Goal: Information Seeking & Learning: Learn about a topic

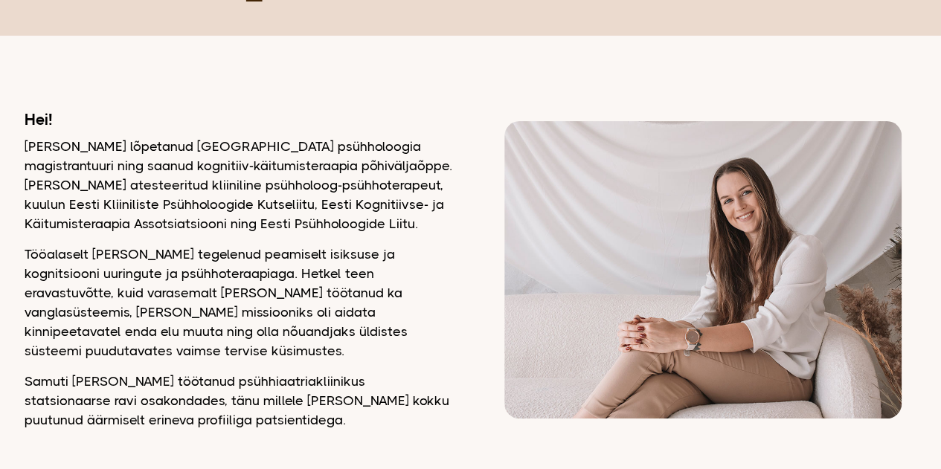
scroll to position [149, 0]
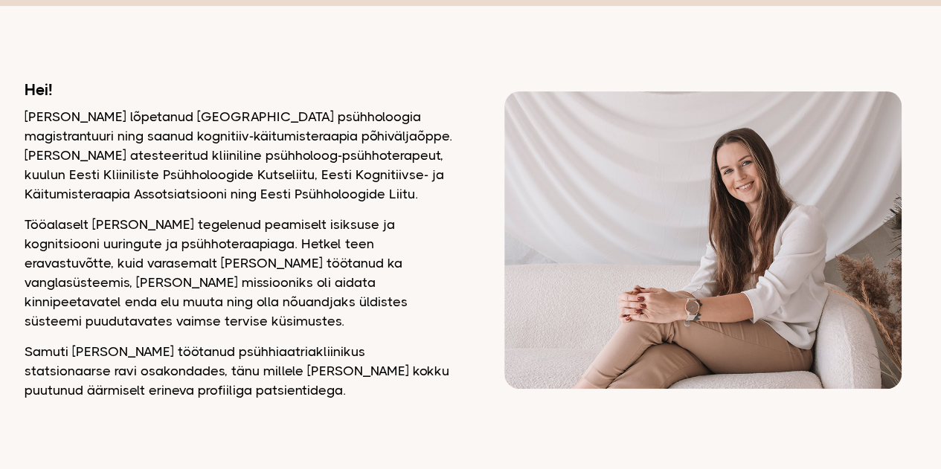
click at [103, 94] on h2 "Hei!" at bounding box center [239, 89] width 428 height 19
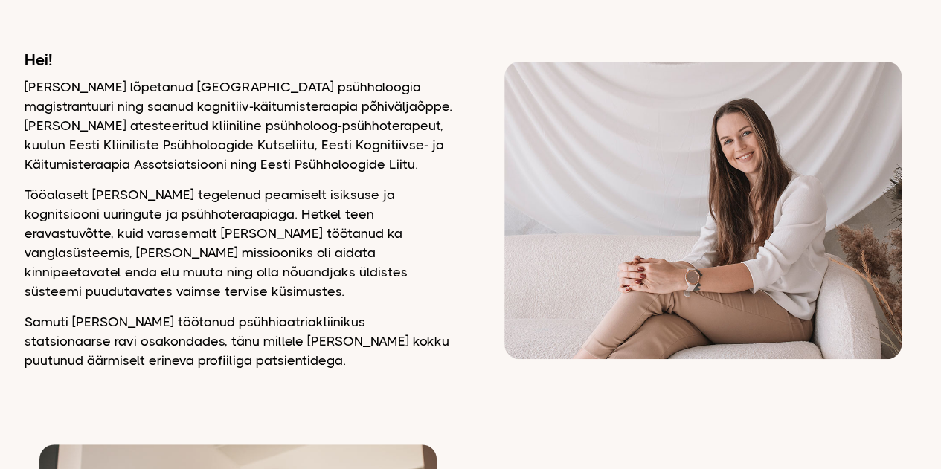
scroll to position [208, 0]
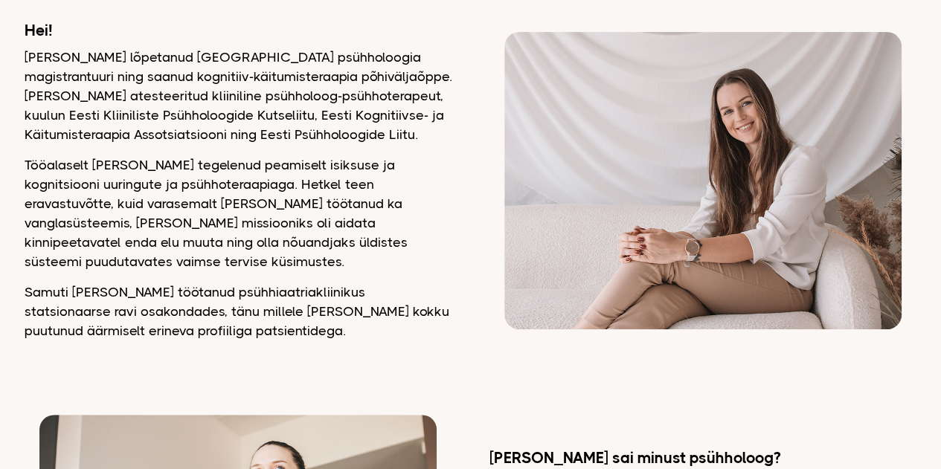
click at [375, 154] on div "Hei! Olen lõpetanud Tartu Ülikooli psühholoogia magistrantuuri ning saanud kogn…" at bounding box center [239, 181] width 428 height 320
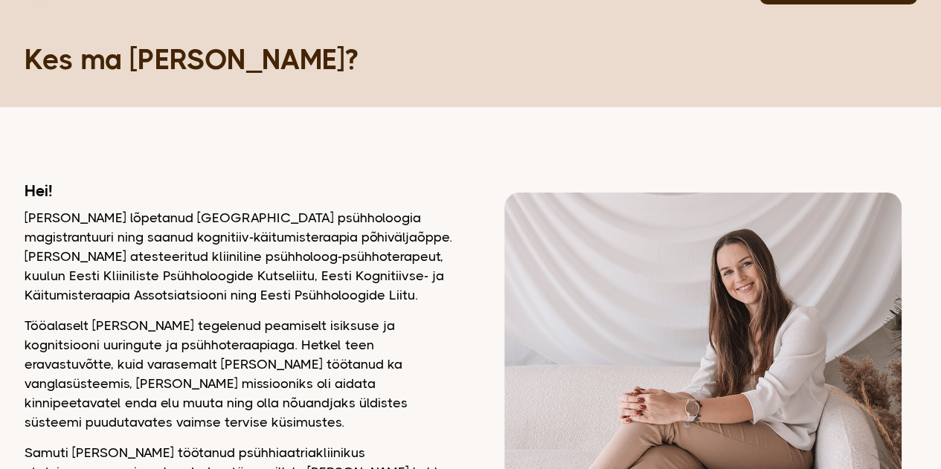
scroll to position [0, 0]
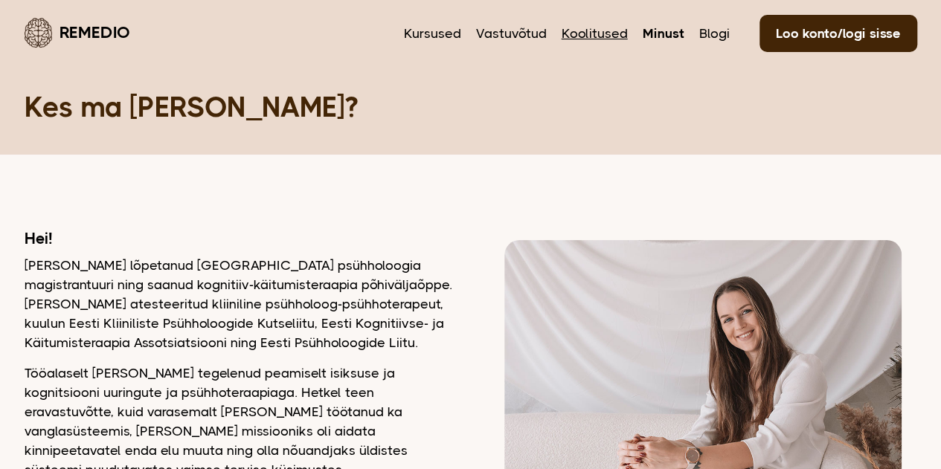
click at [601, 33] on link "Koolitused" at bounding box center [595, 33] width 66 height 19
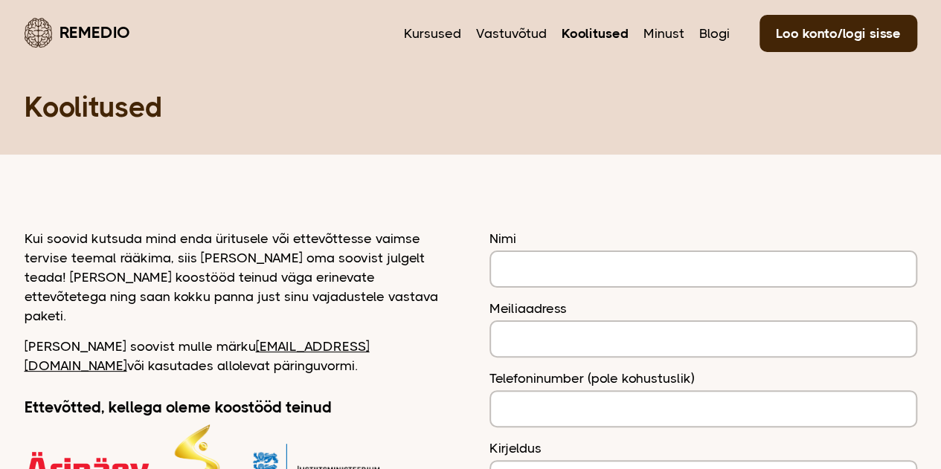
click at [272, 278] on p "Kui soovid kutsuda mind enda üritusele või ettevõttesse vaimse tervise teemal r…" at bounding box center [239, 277] width 428 height 97
click at [446, 31] on link "Kursused" at bounding box center [432, 33] width 57 height 19
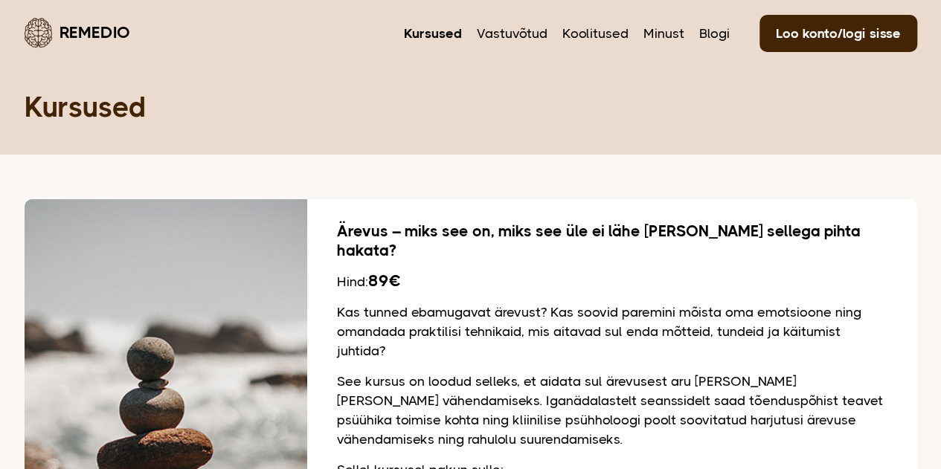
click at [378, 315] on p "Kas tunned ebamugavat ärevust? Kas soovid paremini mõista oma emotsioone ning o…" at bounding box center [612, 332] width 551 height 58
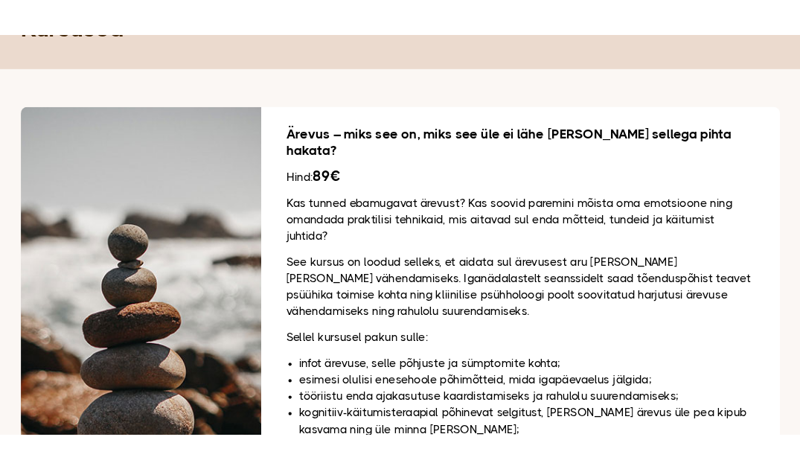
scroll to position [119, 0]
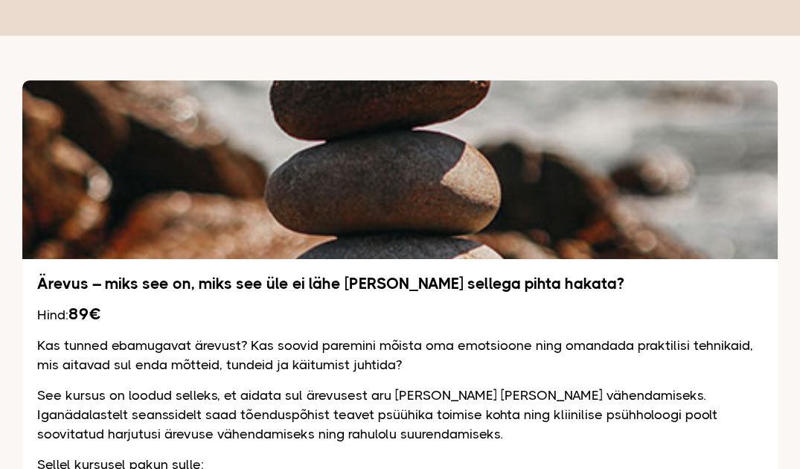
click at [469, 423] on p "See kursus on loodud selleks, et aidata sul ärevusest aru [PERSON_NAME] [PERSON…" at bounding box center [399, 414] width 725 height 58
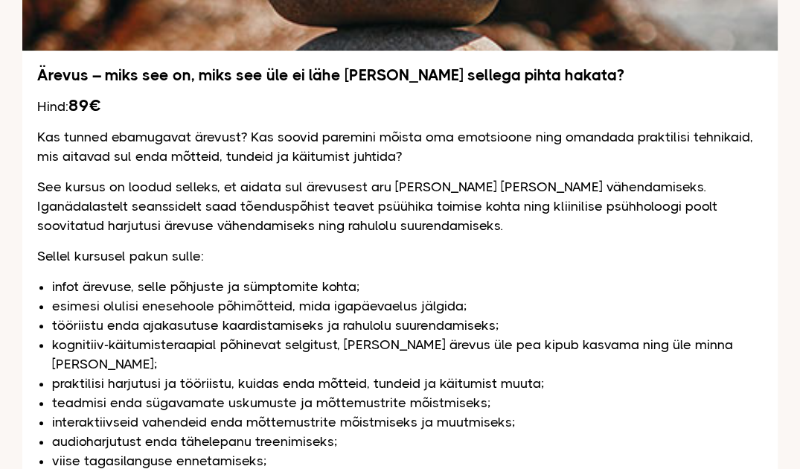
scroll to position [357, 0]
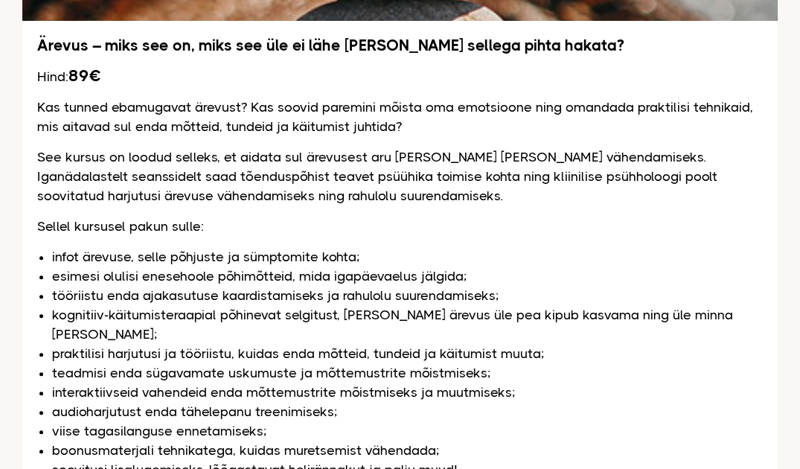
click at [488, 273] on li "esimesi olulisi enesehoole põhimõtteid, mida igapäevaelus jälgida;" at bounding box center [407, 275] width 711 height 19
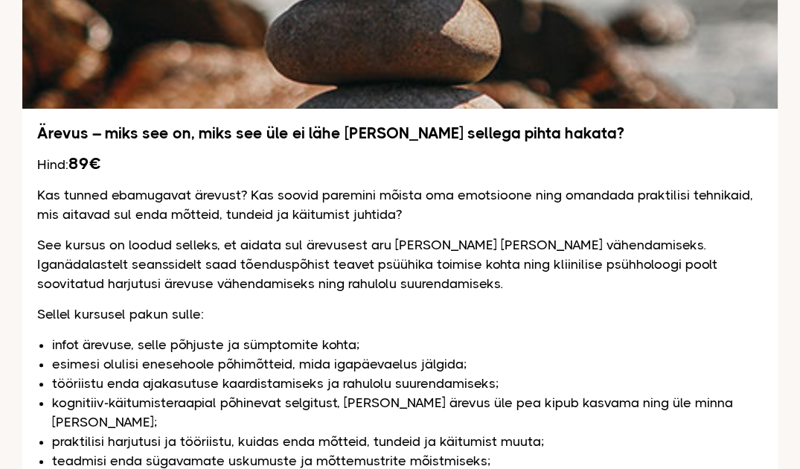
scroll to position [299, 0]
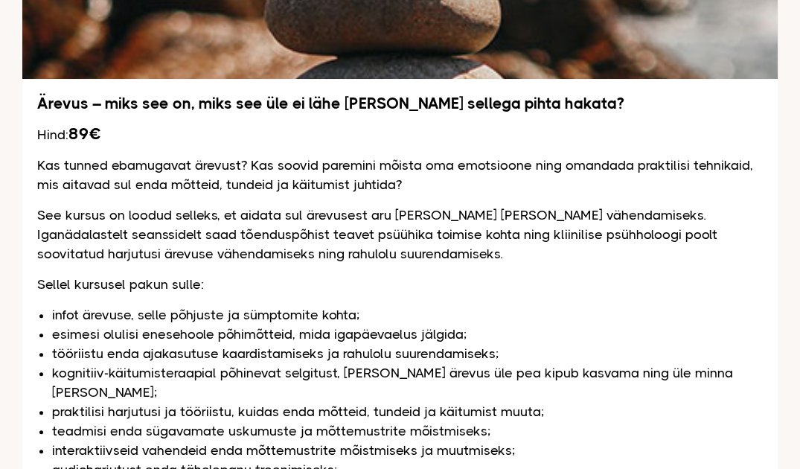
click at [202, 289] on p "Sellel kursusel pakun sulle:" at bounding box center [399, 284] width 725 height 19
click at [213, 285] on p "Sellel kursusel pakun sulle:" at bounding box center [399, 284] width 725 height 19
drag, startPoint x: 213, startPoint y: 285, endPoint x: 29, endPoint y: 275, distance: 184.0
click at [29, 275] on div "Ärevus – miks see on, miks see üle ei lähe [PERSON_NAME] sellega pihta hakata? …" at bounding box center [399, 331] width 755 height 504
click at [46, 278] on p "Sellel kursusel pakun sulle:" at bounding box center [399, 284] width 725 height 19
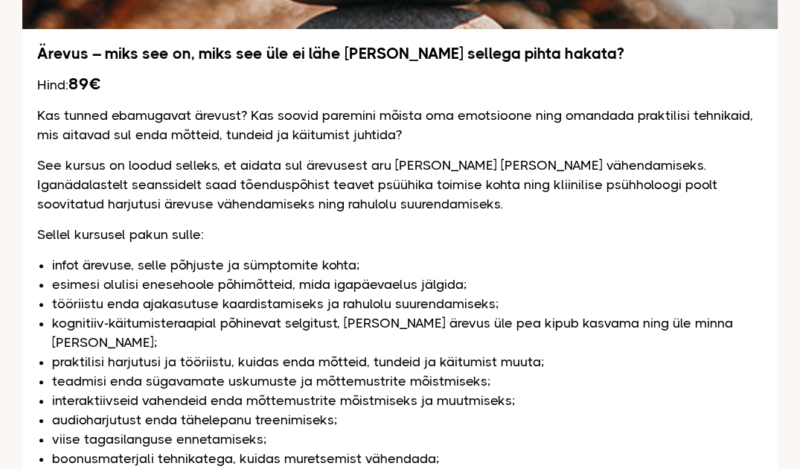
scroll to position [372, 0]
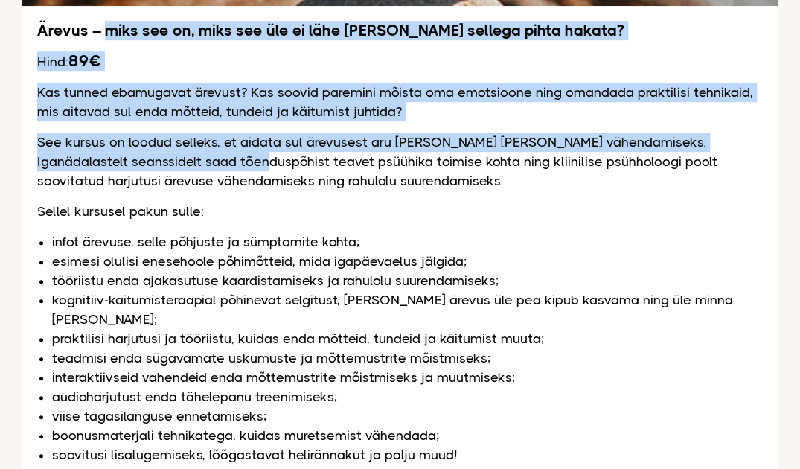
drag, startPoint x: 103, startPoint y: 31, endPoint x: 185, endPoint y: 169, distance: 160.4
click at [185, 169] on div "Ärevus – miks see on, miks see üle ei lähe [PERSON_NAME] sellega pihta hakata? …" at bounding box center [399, 258] width 755 height 504
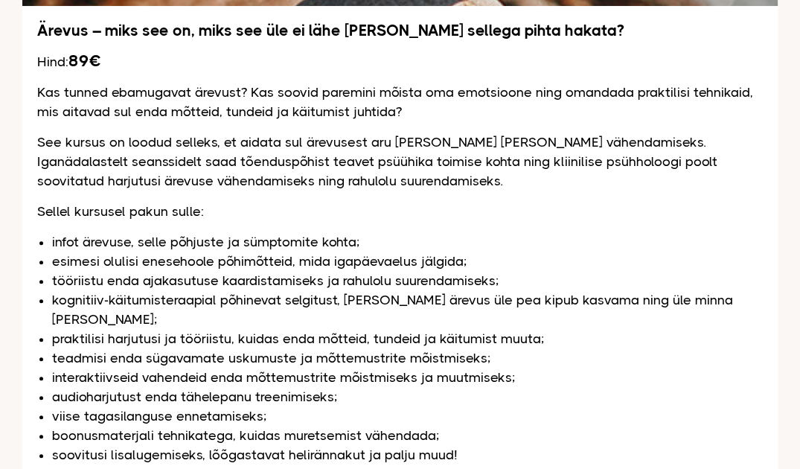
click at [185, 172] on p "See kursus on loodud selleks, et aidata sul ärevusest aru [PERSON_NAME] [PERSON…" at bounding box center [399, 161] width 725 height 58
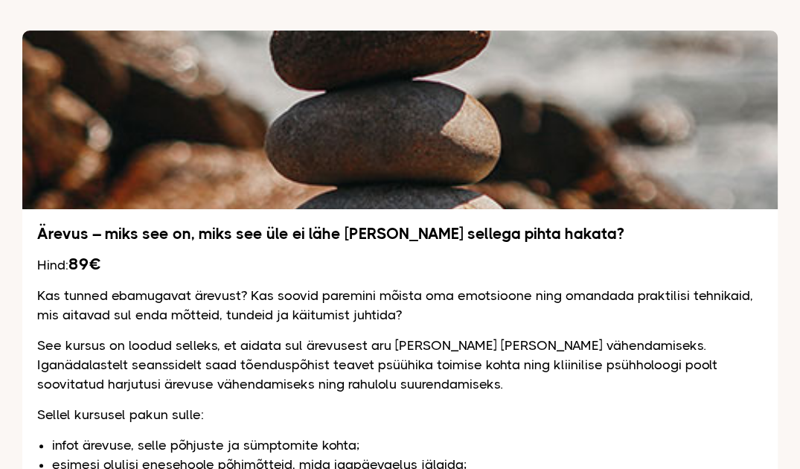
scroll to position [149, 0]
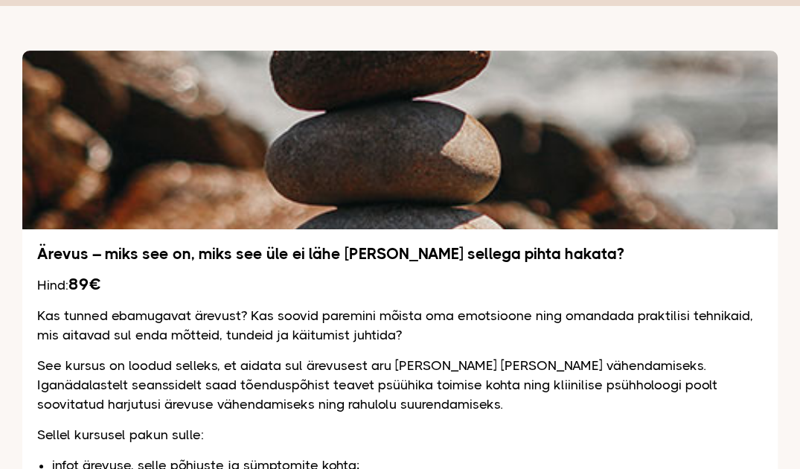
drag, startPoint x: 347, startPoint y: 379, endPoint x: 335, endPoint y: 358, distance: 24.0
click at [347, 379] on p "See kursus on loodud selleks, et aidata sul ärevusest aru [PERSON_NAME] [PERSON…" at bounding box center [399, 385] width 725 height 58
click at [278, 333] on p "Kas tunned ebamugavat ärevust? Kas soovid paremini mõista oma emotsioone ning o…" at bounding box center [399, 325] width 725 height 39
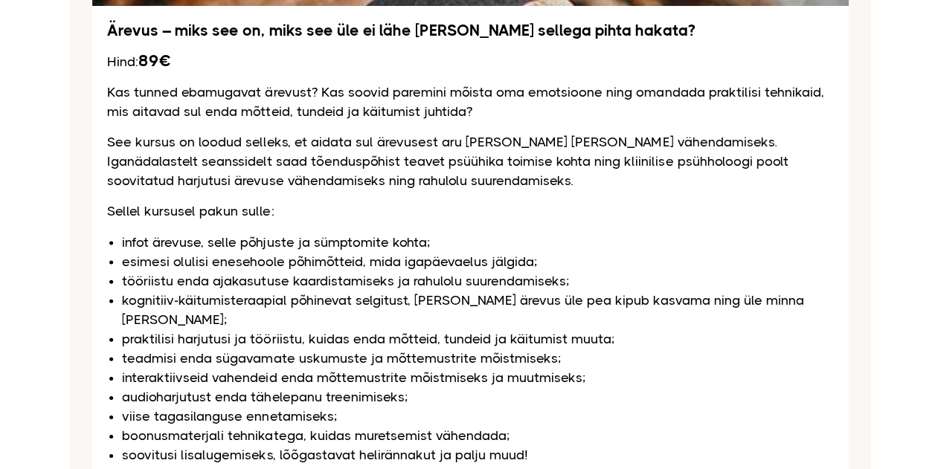
scroll to position [446, 0]
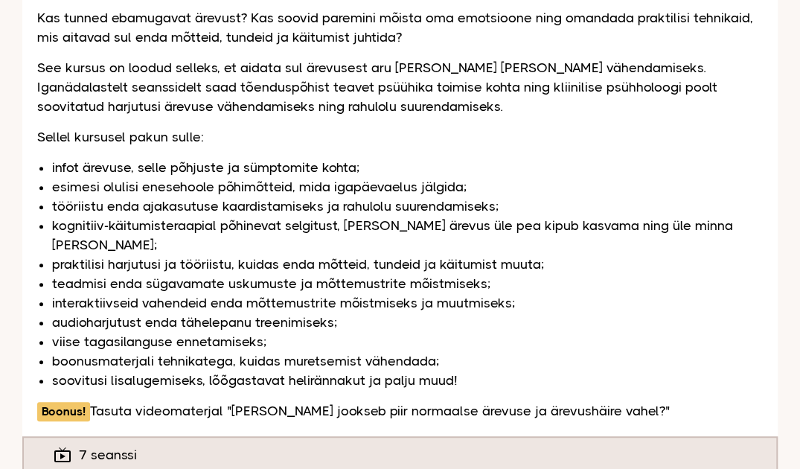
click at [198, 173] on li "infot ärevuse, selle põhjuste ja sümptomite kohta;" at bounding box center [407, 167] width 711 height 19
drag, startPoint x: 105, startPoint y: 395, endPoint x: 610, endPoint y: 403, distance: 505.2
click at [610, 403] on div "Ärevus – miks see on, miks see üle ei lähe [PERSON_NAME] sellega pihta hakata? …" at bounding box center [399, 184] width 755 height 504
click at [348, 202] on li "tööriistu enda ajakasutuse kaardistamiseks ja rahulolu suurendamiseks;" at bounding box center [407, 205] width 711 height 19
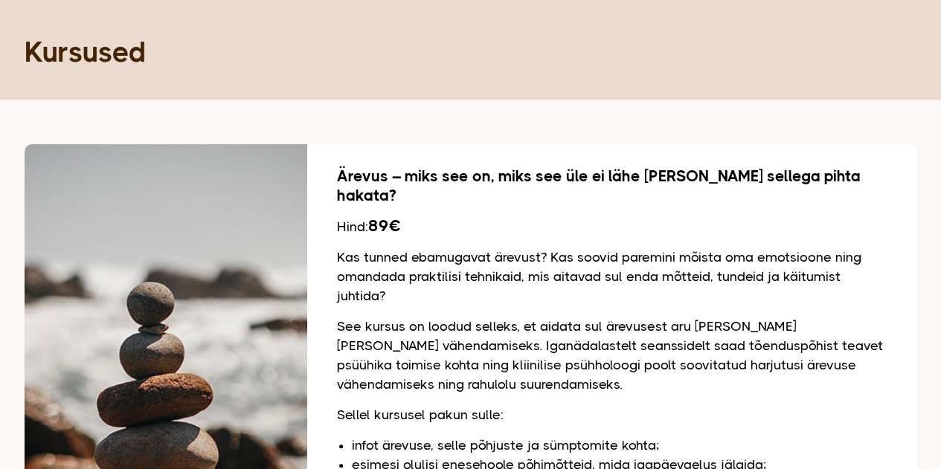
scroll to position [74, 0]
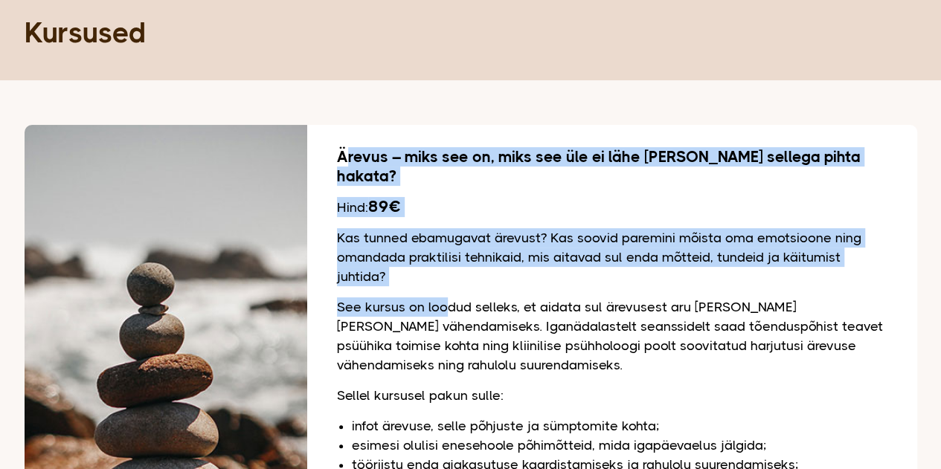
drag, startPoint x: 344, startPoint y: 153, endPoint x: 449, endPoint y: 271, distance: 158.1
click at [449, 271] on div "Ärevus – miks see on, miks see üle ei lähe [PERSON_NAME] sellega pihta hakata? …" at bounding box center [612, 423] width 610 height 597
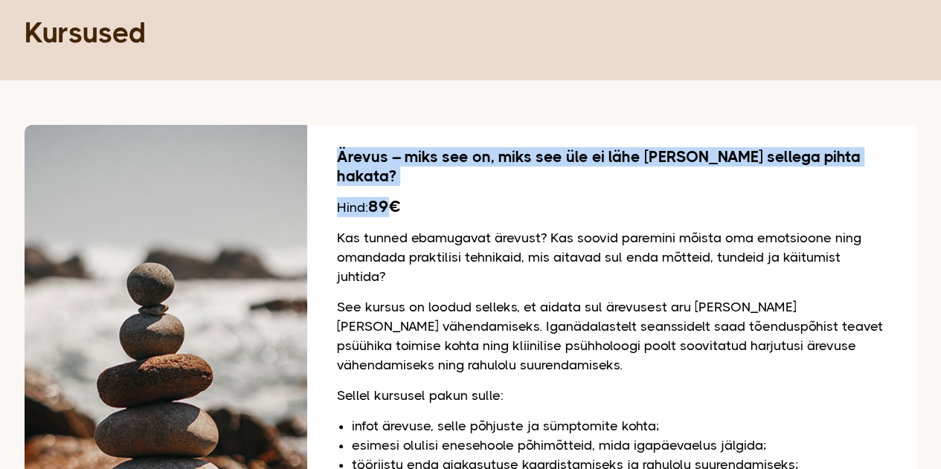
drag, startPoint x: 339, startPoint y: 153, endPoint x: 398, endPoint y: 173, distance: 61.9
click at [391, 167] on div "Ärevus – miks see on, miks see üle ei lähe [PERSON_NAME] sellega pihta hakata? …" at bounding box center [612, 423] width 610 height 597
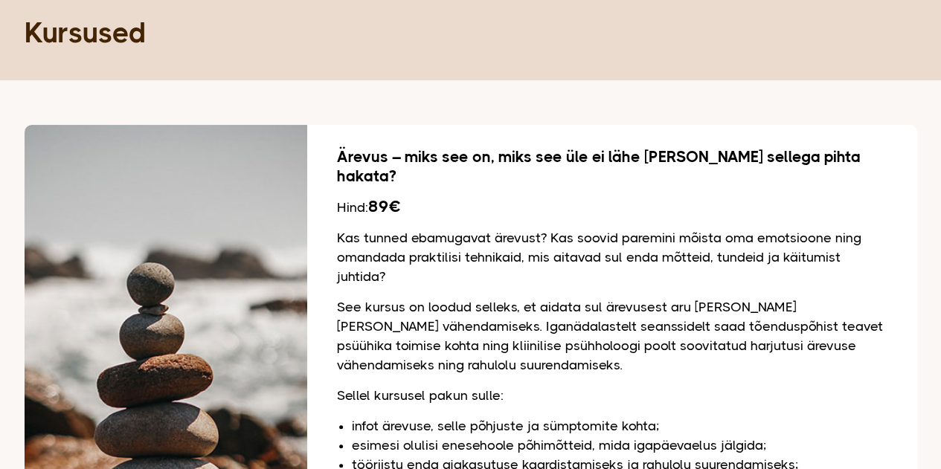
click at [398, 200] on div "Ärevus – miks see on, miks see üle ei lähe [PERSON_NAME] sellega pihta hakata? …" at bounding box center [612, 423] width 610 height 597
